Goal: Task Accomplishment & Management: Manage account settings

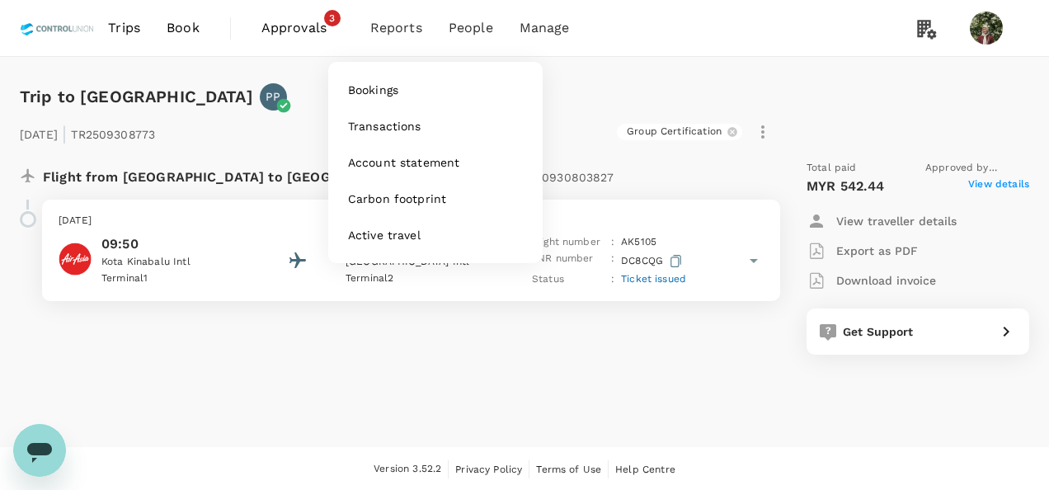
click at [402, 22] on span "Reports" at bounding box center [396, 28] width 52 height 20
click at [376, 98] on span "Bookings" at bounding box center [373, 90] width 50 height 16
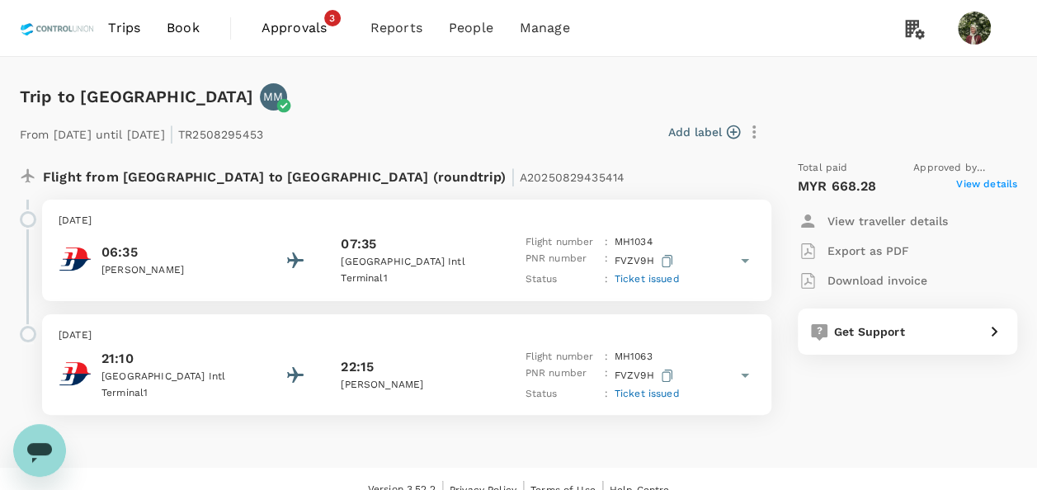
click at [987, 186] on span "View details" at bounding box center [986, 186] width 61 height 20
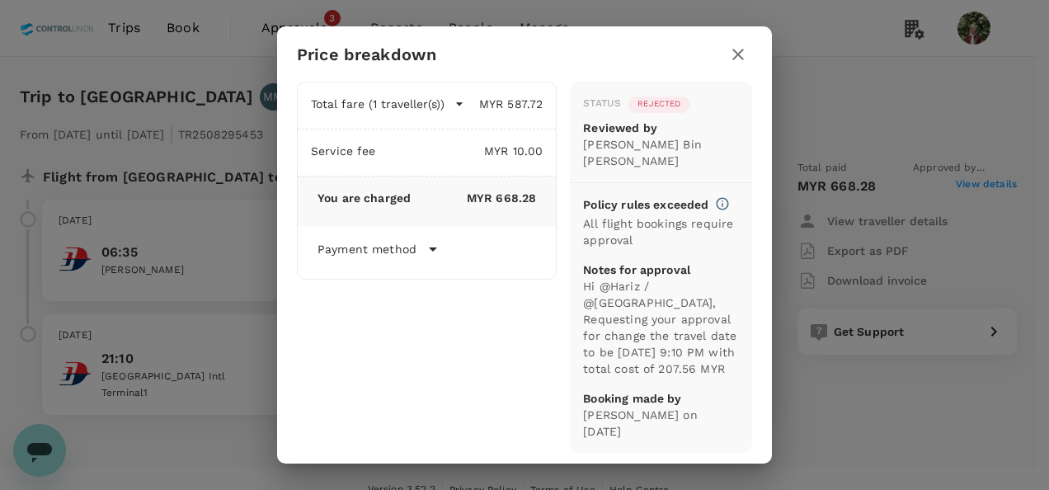
click at [733, 59] on icon "button" at bounding box center [738, 55] width 20 height 20
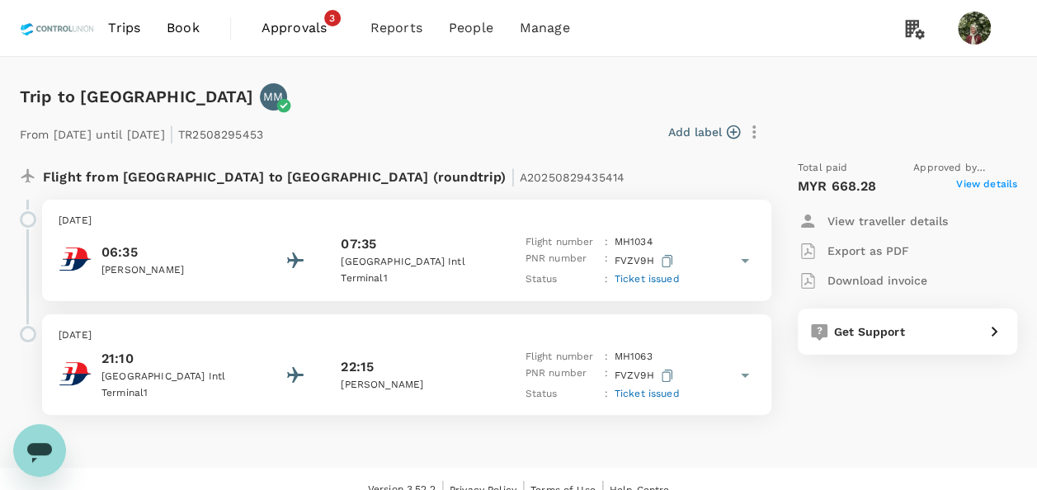
click at [520, 172] on span "A20250829435414" at bounding box center [572, 177] width 105 height 13
copy span "A20250829435414"
click at [972, 112] on div "From [DATE] until [DATE] | TR2508295453 Add label" at bounding box center [518, 129] width 997 height 36
click at [876, 280] on p "Download invoice" at bounding box center [877, 280] width 100 height 16
